Goal: Task Accomplishment & Management: Manage account settings

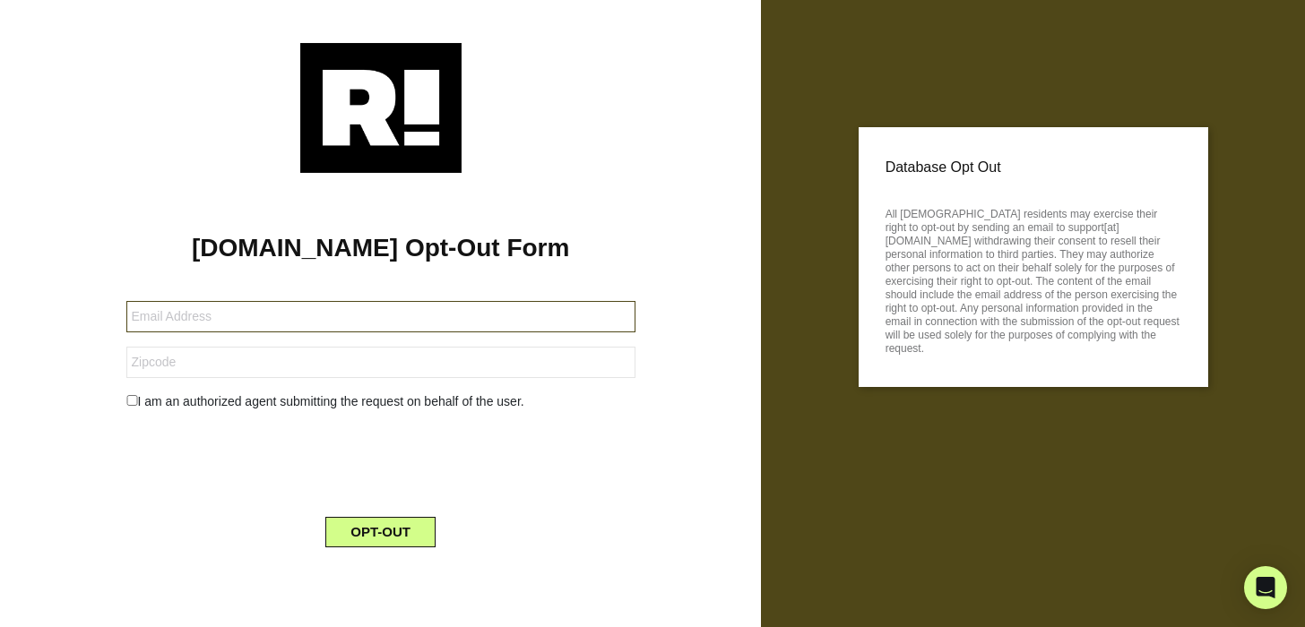
click at [313, 311] on input "text" at bounding box center [380, 316] width 509 height 31
type input "[EMAIL_ADDRESS][DOMAIN_NAME]"
type input "38574"
drag, startPoint x: 315, startPoint y: 315, endPoint x: 114, endPoint y: 308, distance: 201.7
click at [113, 309] on div "[EMAIL_ADDRESS][DOMAIN_NAME]" at bounding box center [381, 316] width 536 height 31
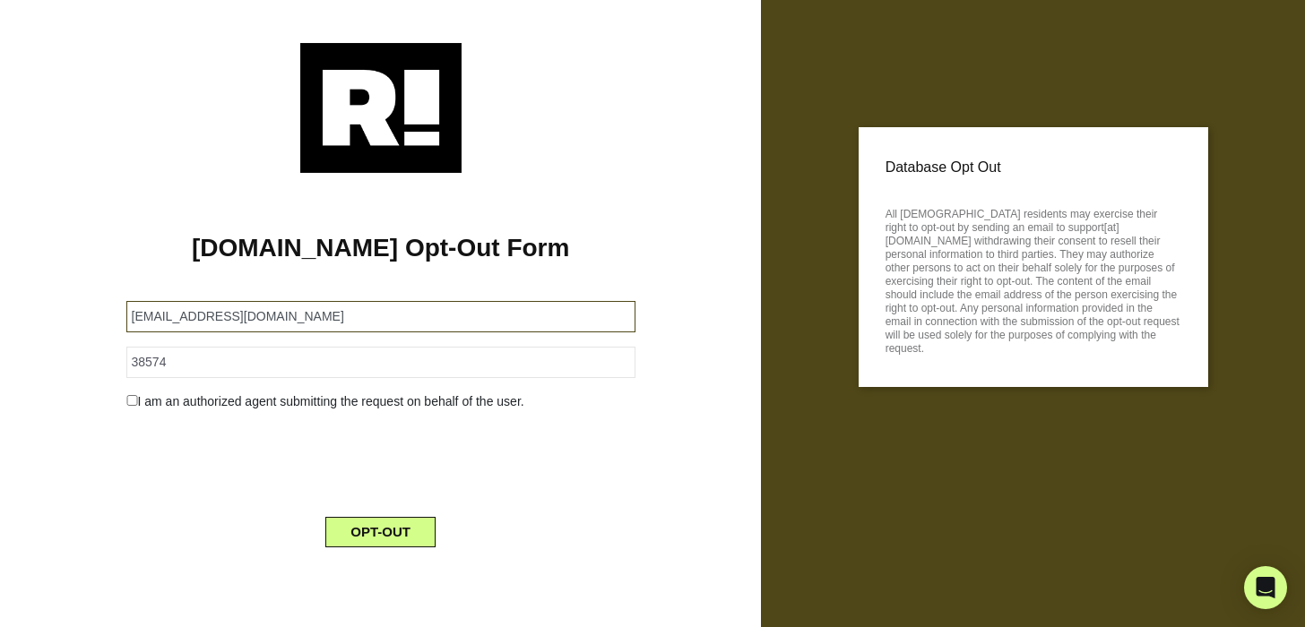
type input "[EMAIL_ADDRESS][DOMAIN_NAME]"
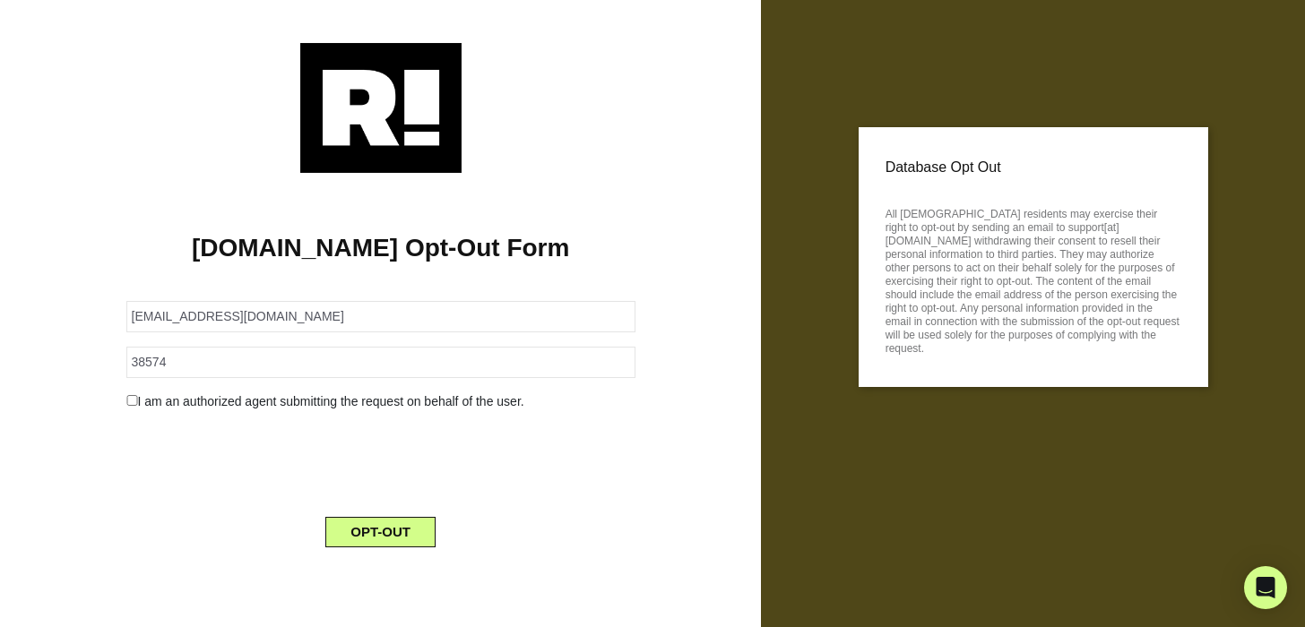
click at [134, 399] on input "checkbox" at bounding box center [132, 400] width 12 height 11
checkbox input "true"
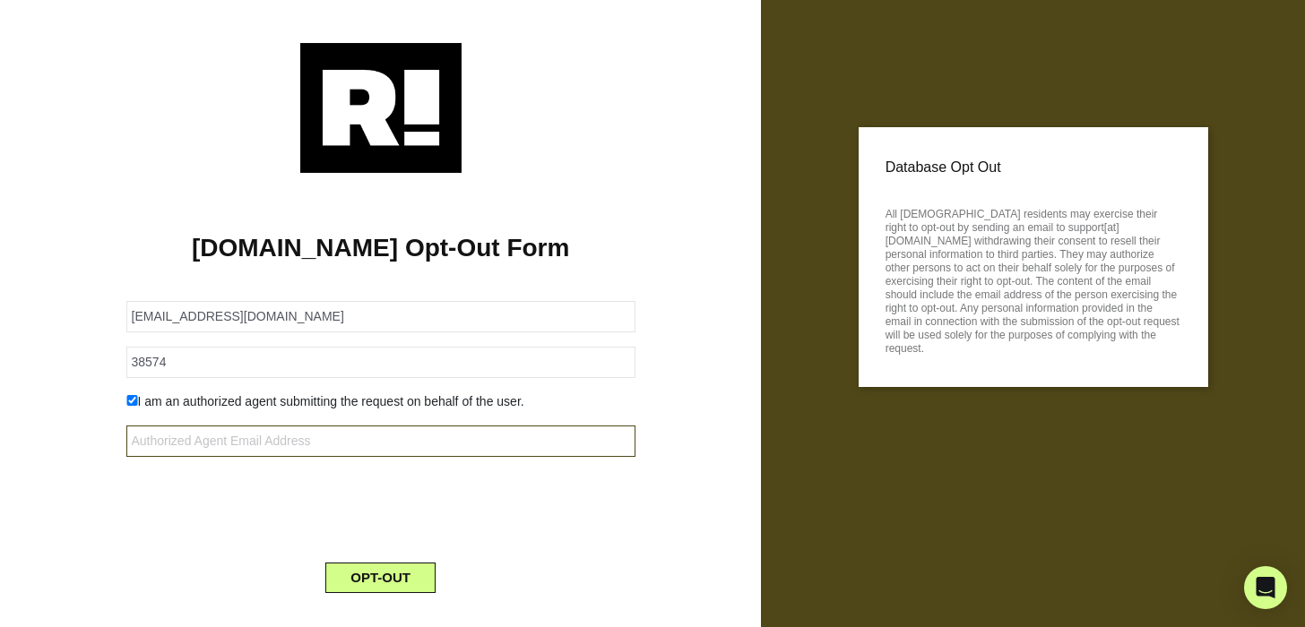
click at [207, 443] on input "text" at bounding box center [380, 441] width 509 height 31
type input "[EMAIL_ADDRESS][DOMAIN_NAME]"
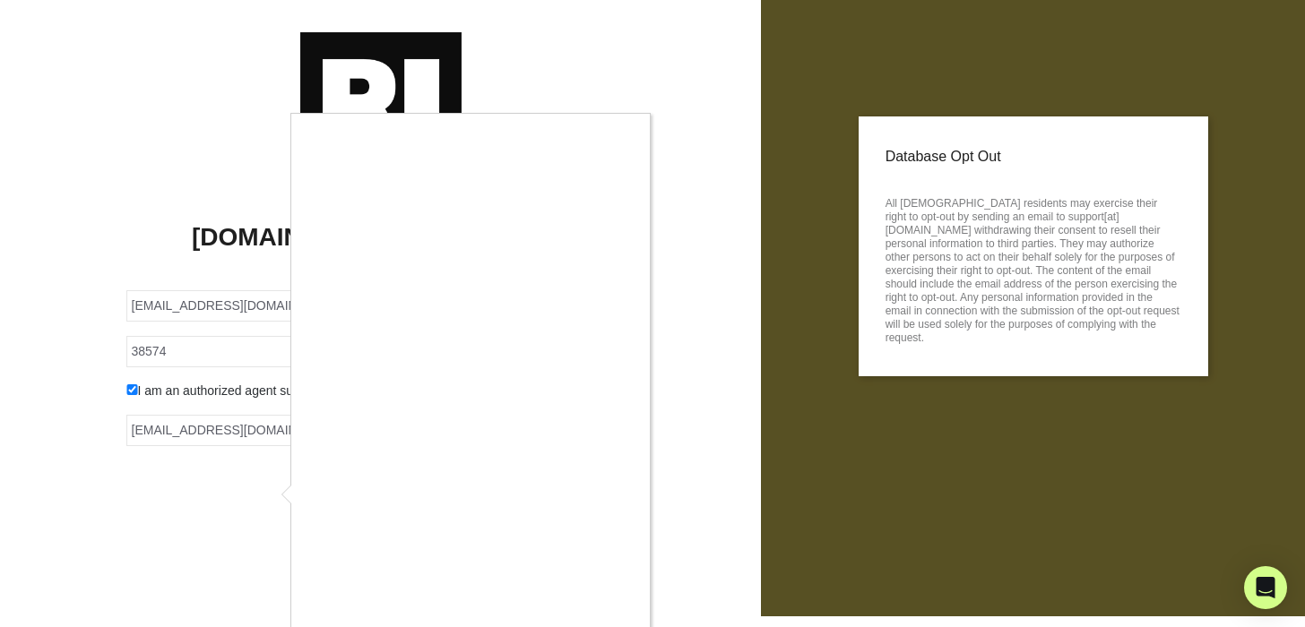
scroll to position [32, 0]
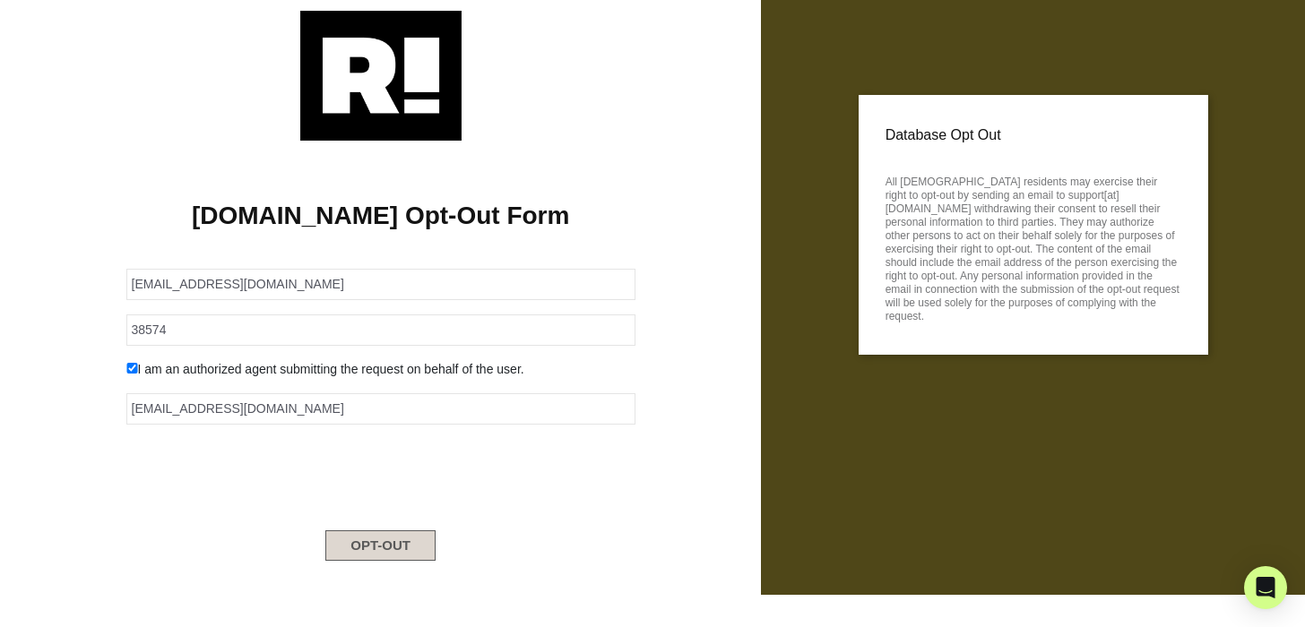
click at [377, 539] on button "OPT-OUT" at bounding box center [380, 545] width 110 height 30
